Goal: Task Accomplishment & Management: Manage account settings

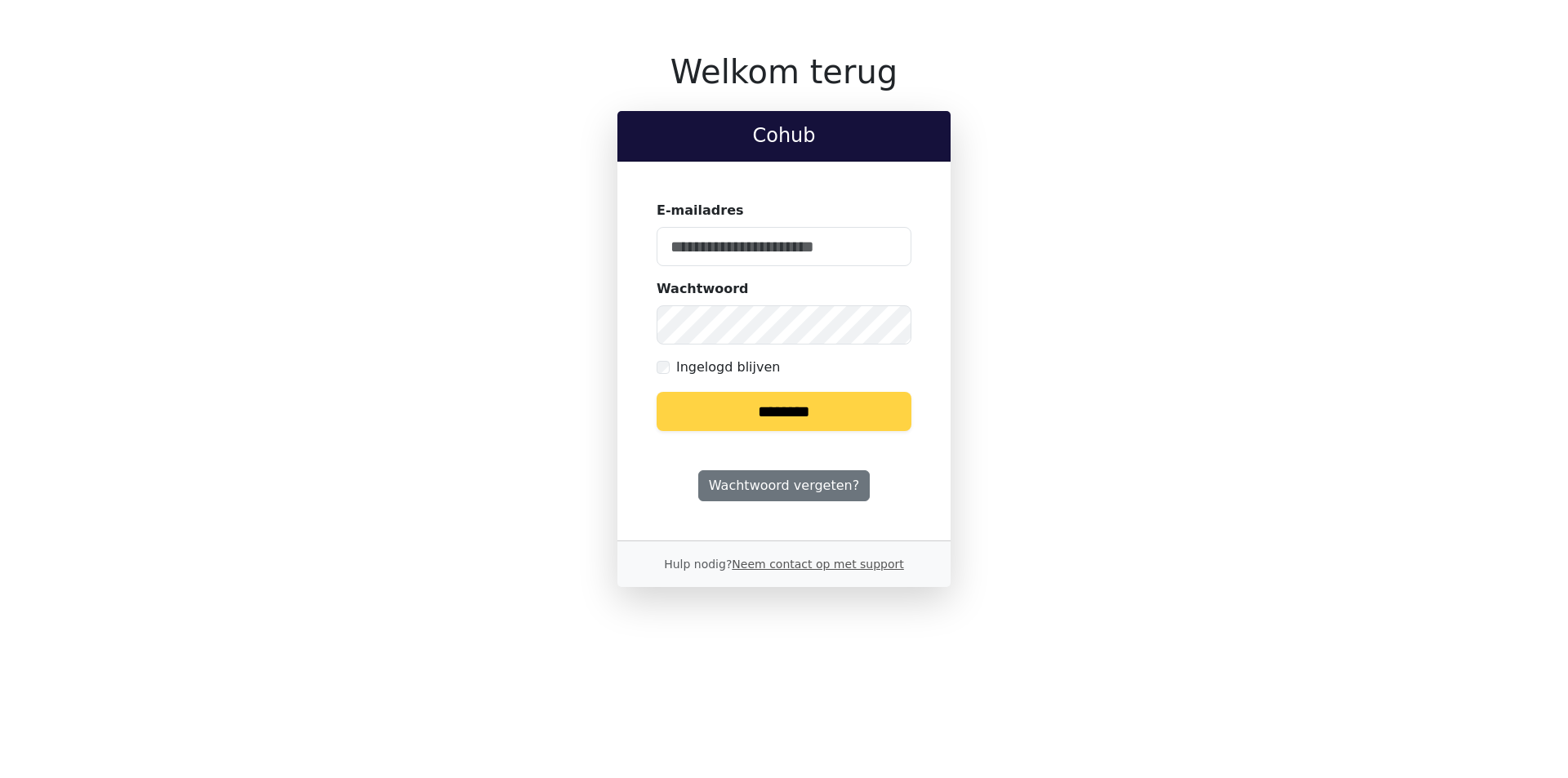
type input "**********"
click at [548, 303] on div "**********" at bounding box center [784, 320] width 1058 height 535
click at [657, 392] on input "********" at bounding box center [784, 411] width 255 height 39
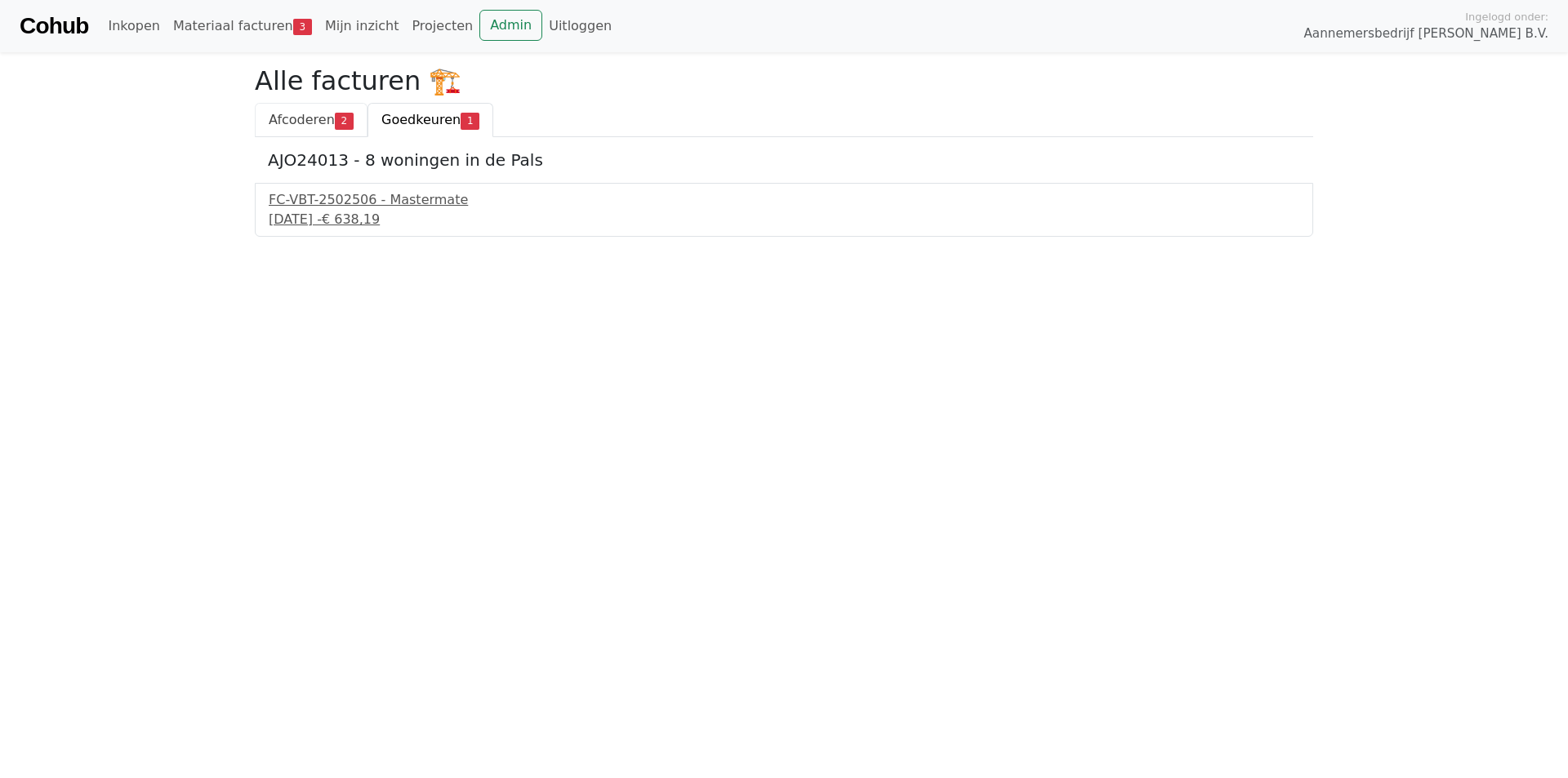
click at [304, 116] on span "Afcoderen" at bounding box center [302, 120] width 67 height 16
